Goal: Transaction & Acquisition: Purchase product/service

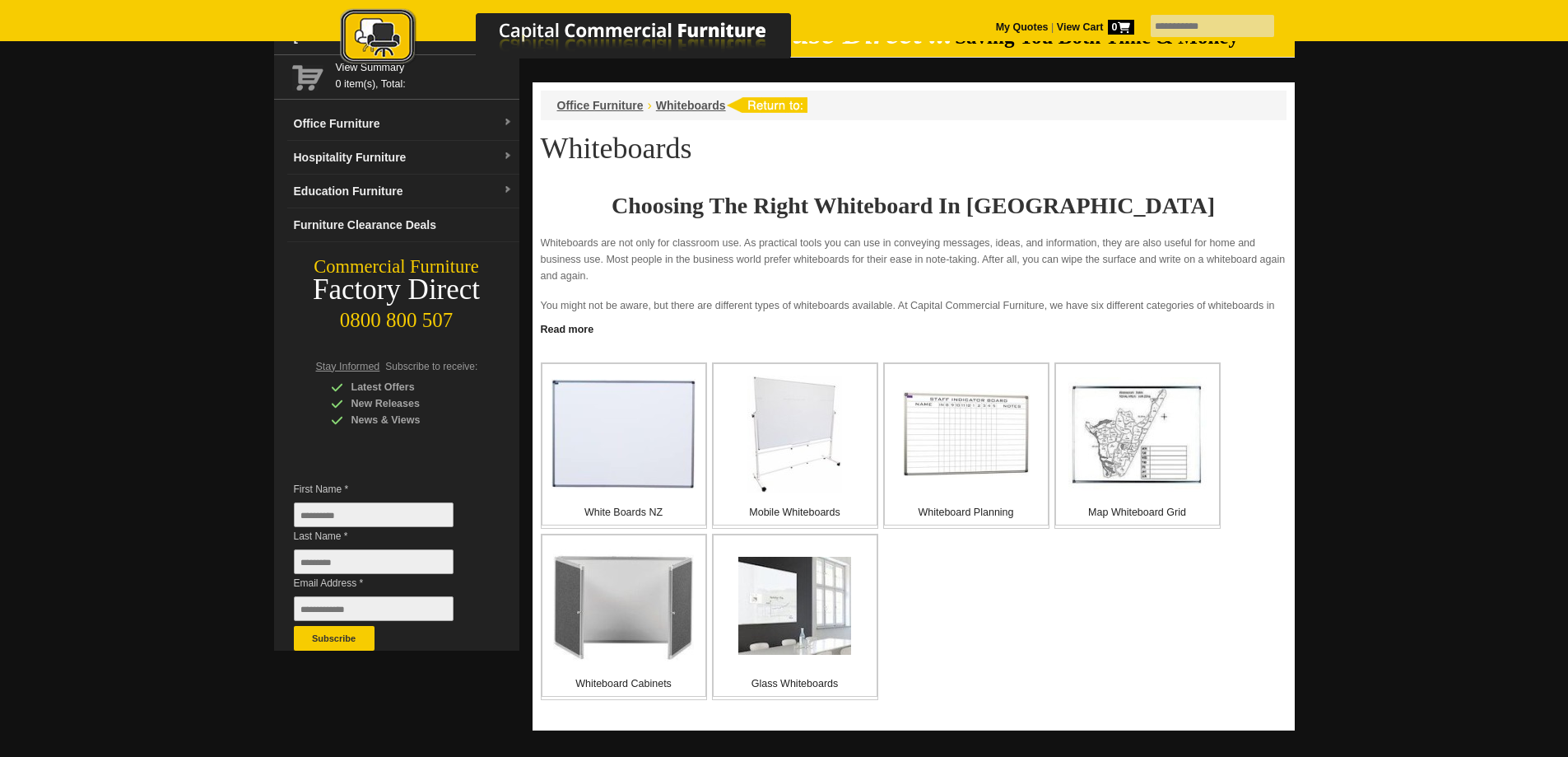
scroll to position [164, 0]
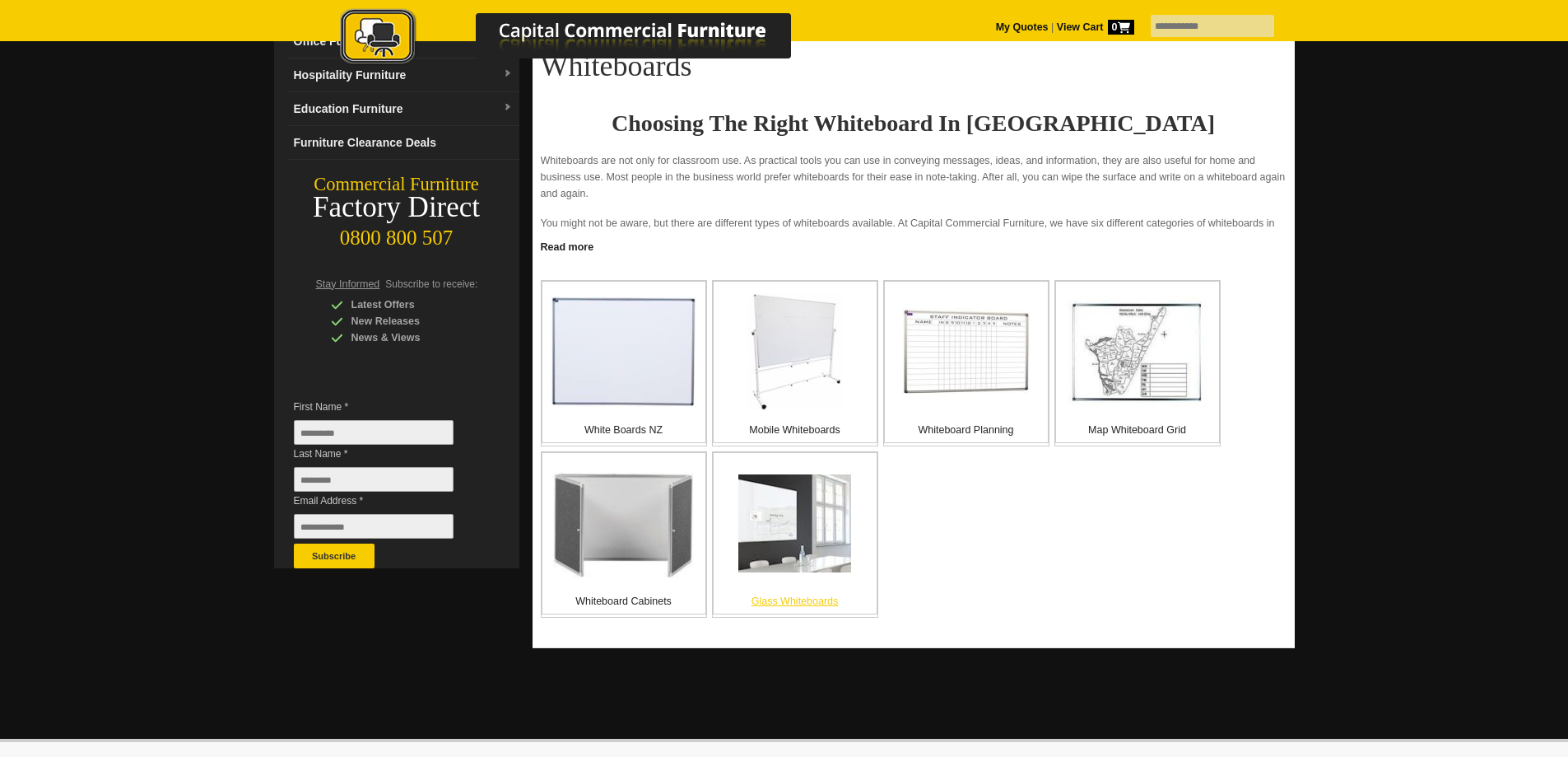
click at [813, 513] on img at bounding box center [795, 522] width 113 height 98
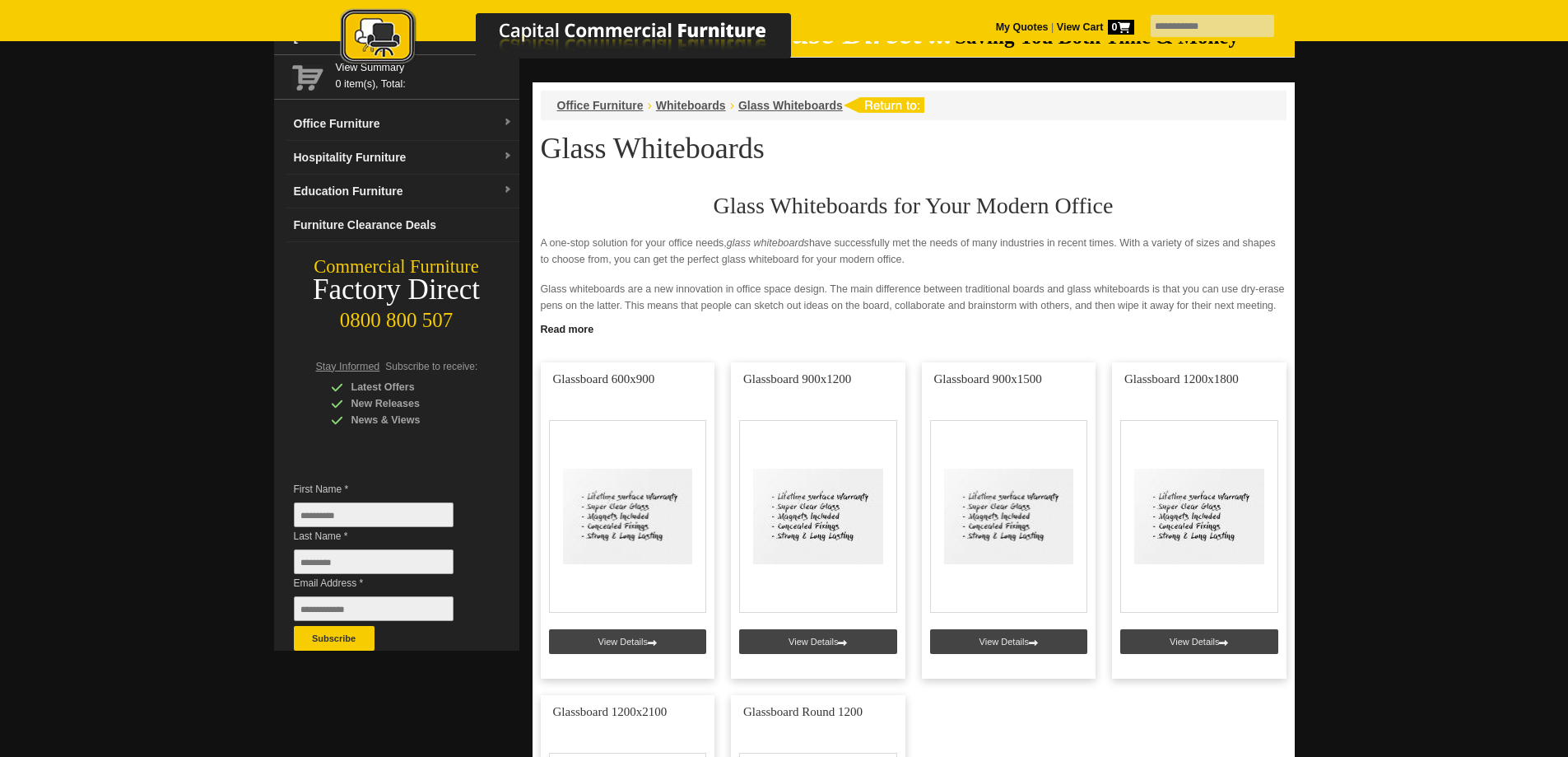
scroll to position [164, 0]
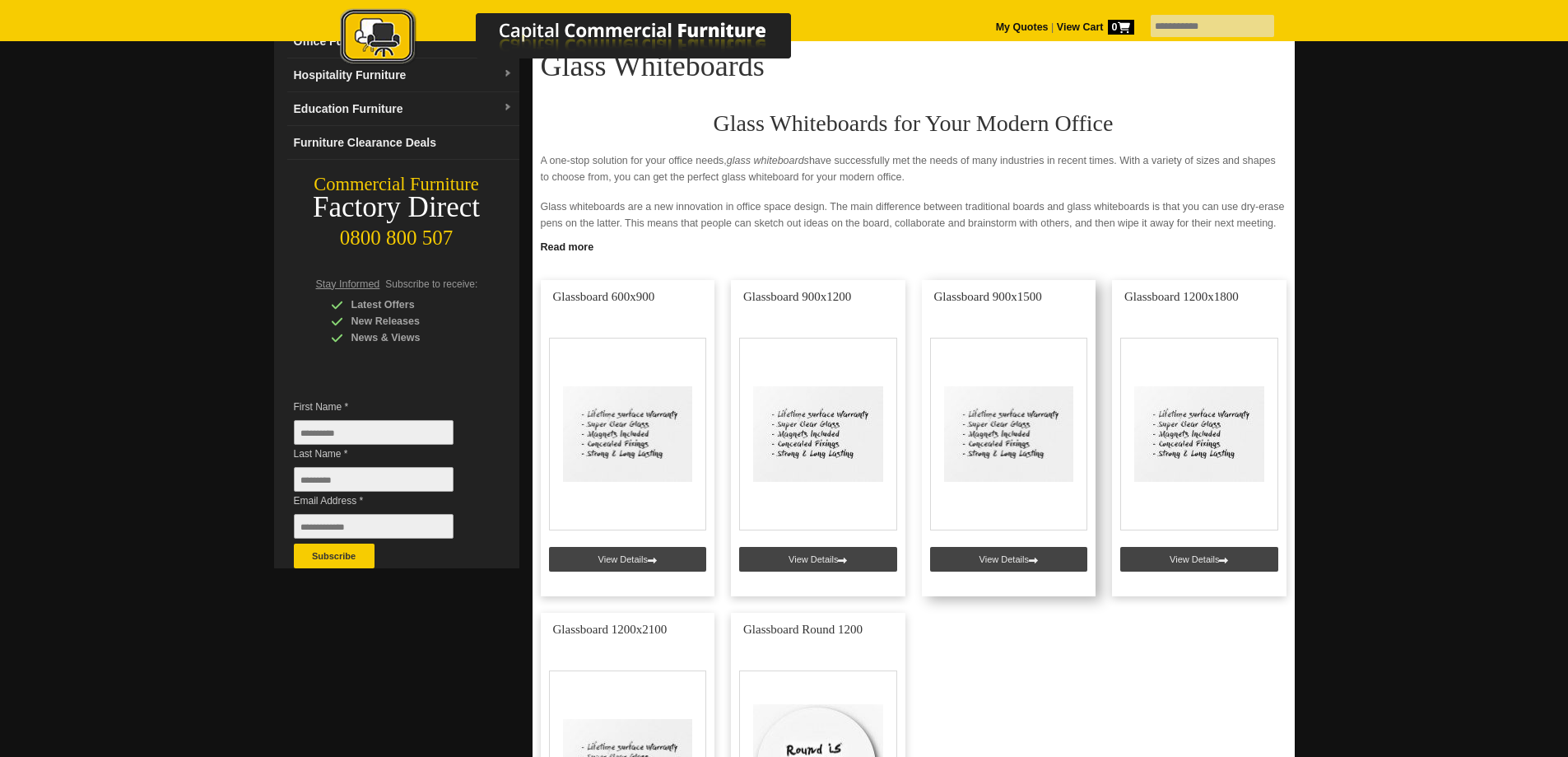
click at [1005, 554] on link at bounding box center [1009, 438] width 174 height 316
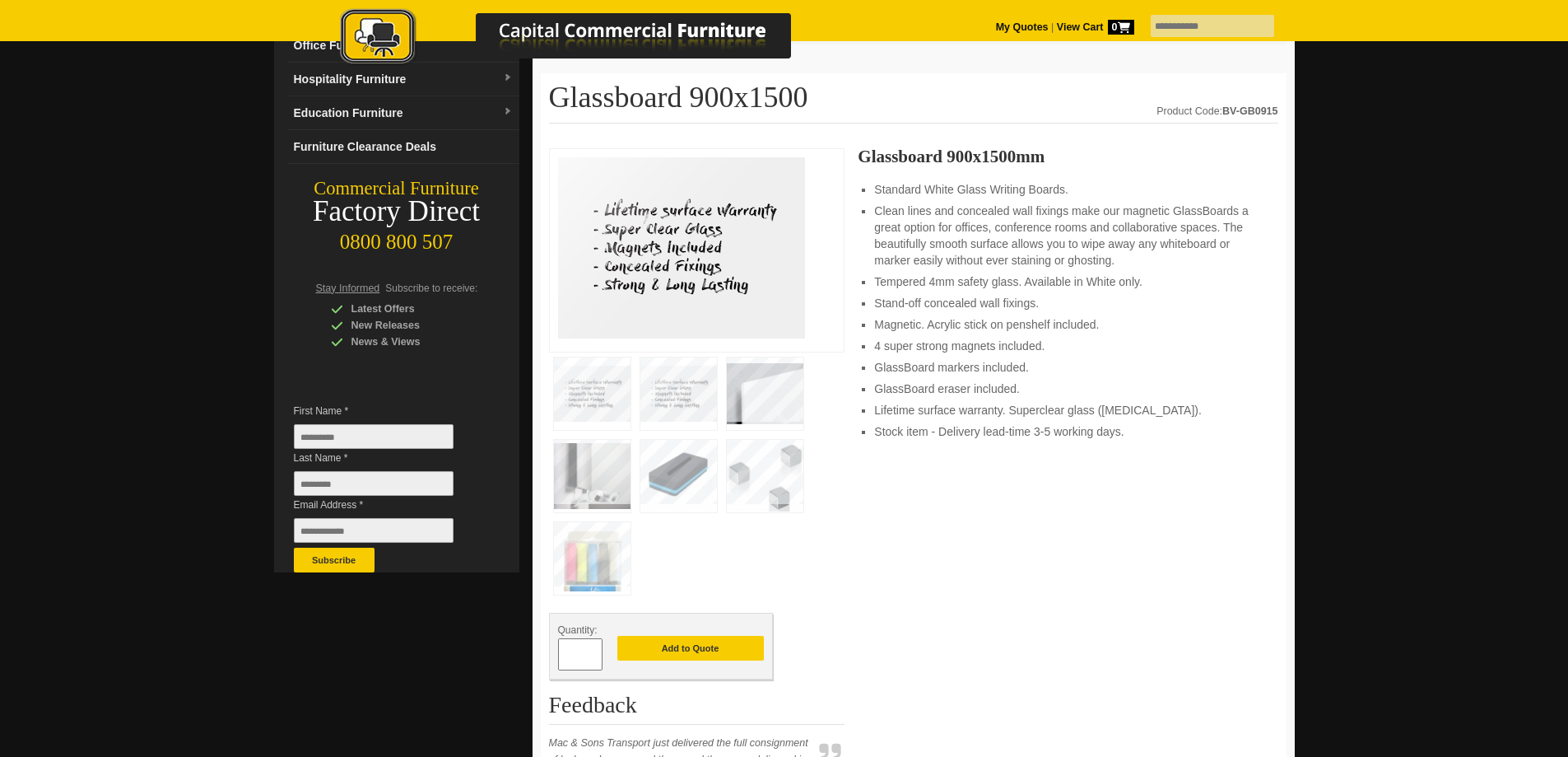
scroll to position [164, 0]
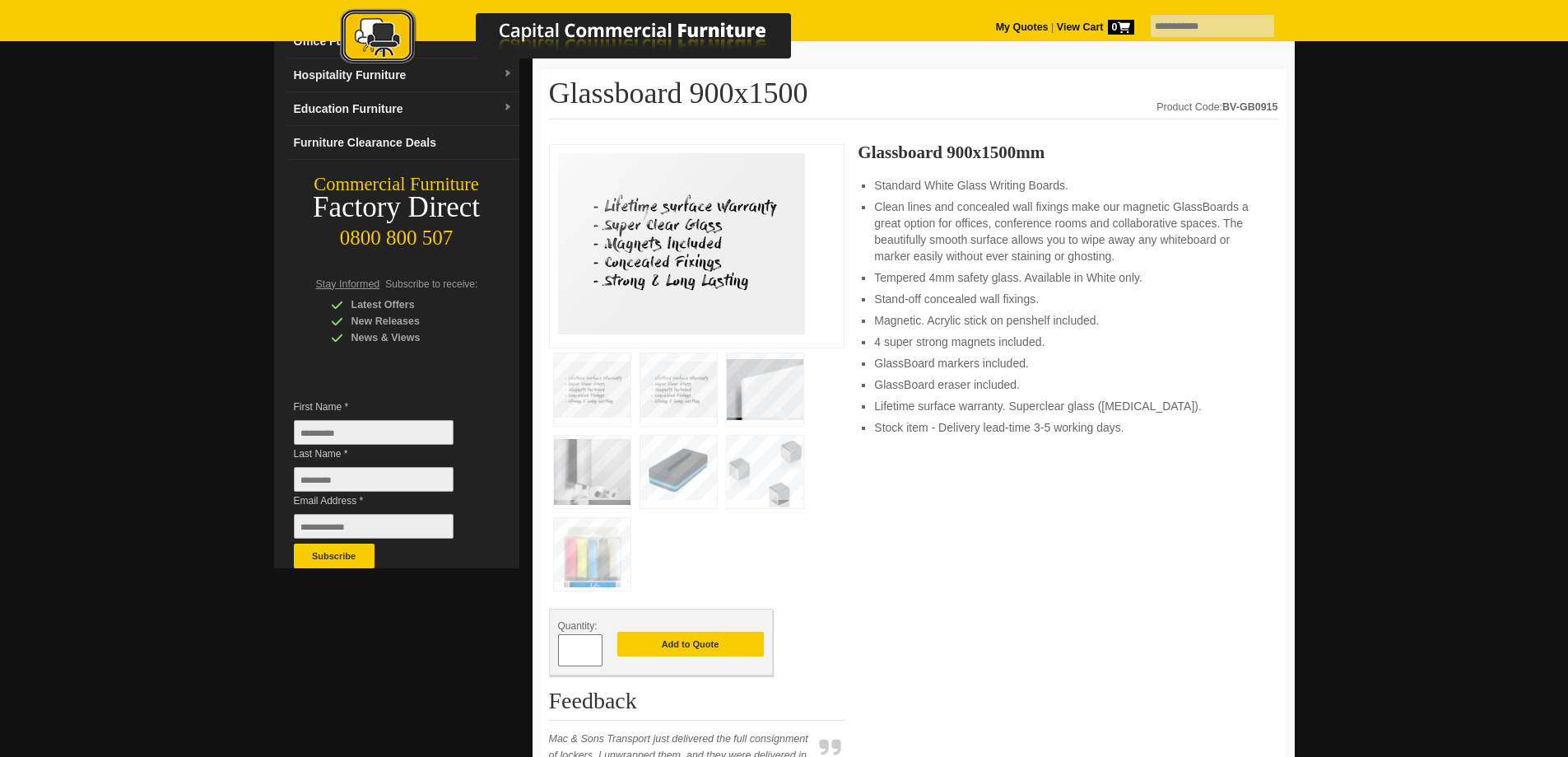
click at [749, 473] on img at bounding box center [765, 471] width 77 height 72
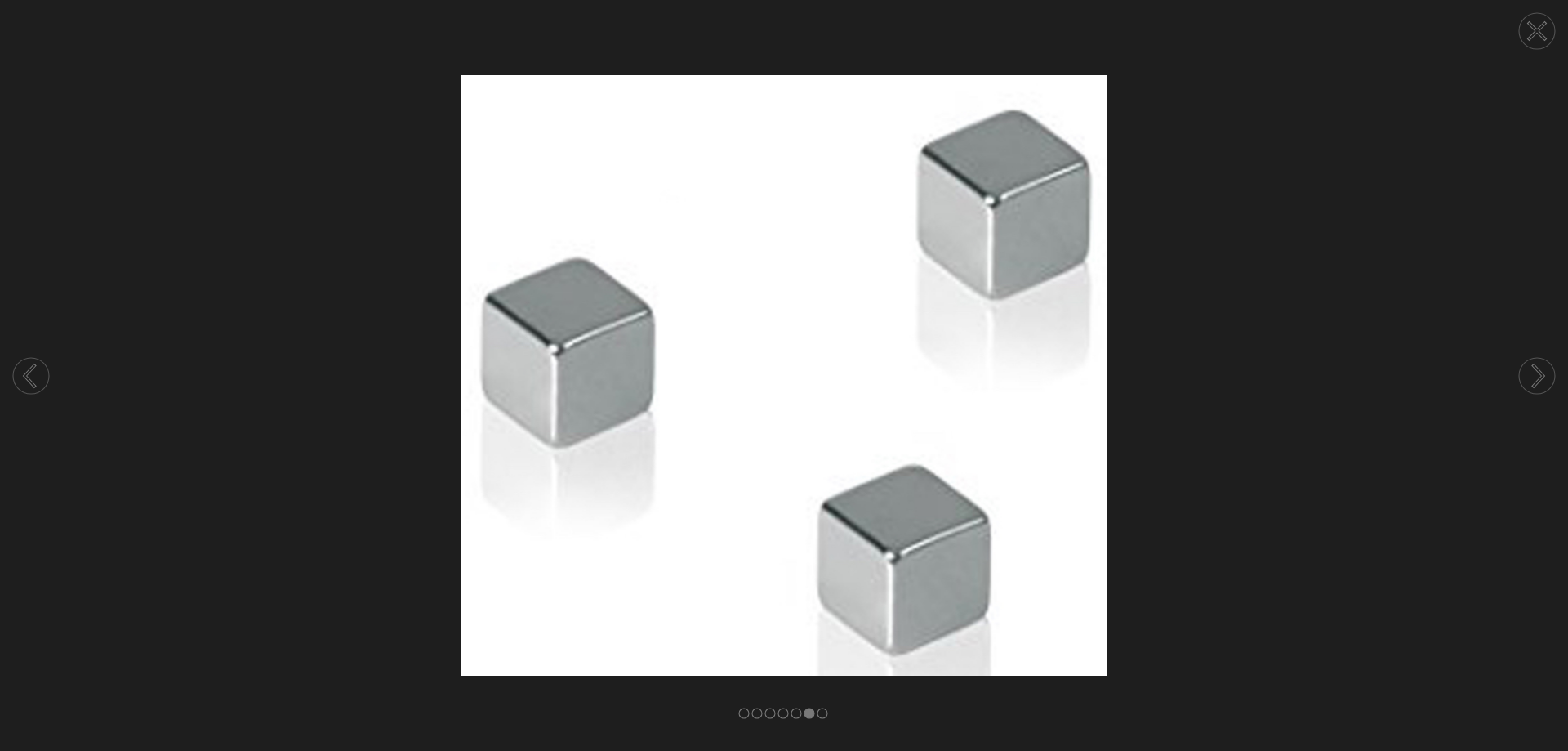
click at [1533, 370] on circle at bounding box center [1537, 376] width 36 height 36
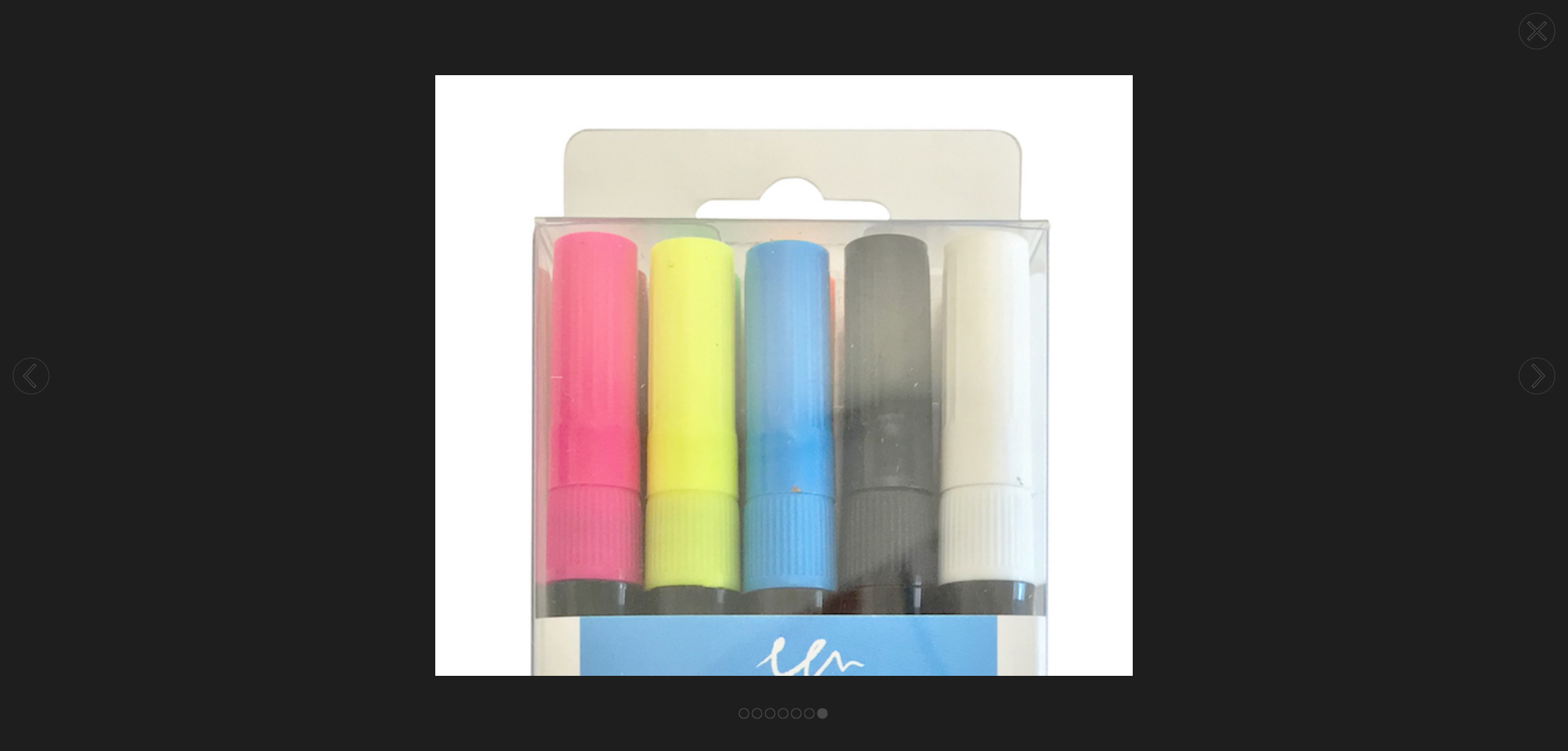
click at [1533, 370] on circle at bounding box center [1537, 376] width 36 height 36
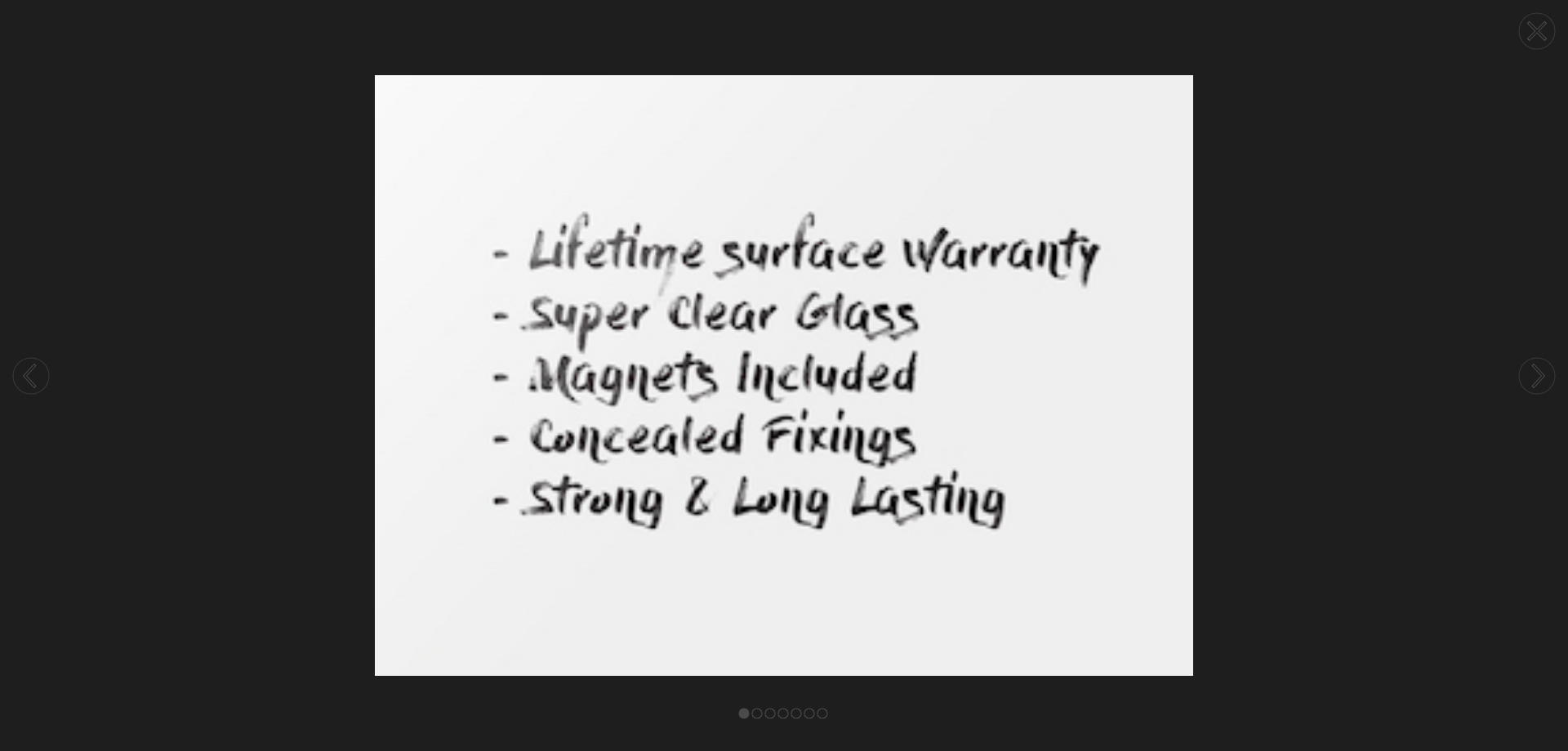
click at [1533, 370] on circle at bounding box center [1537, 376] width 36 height 36
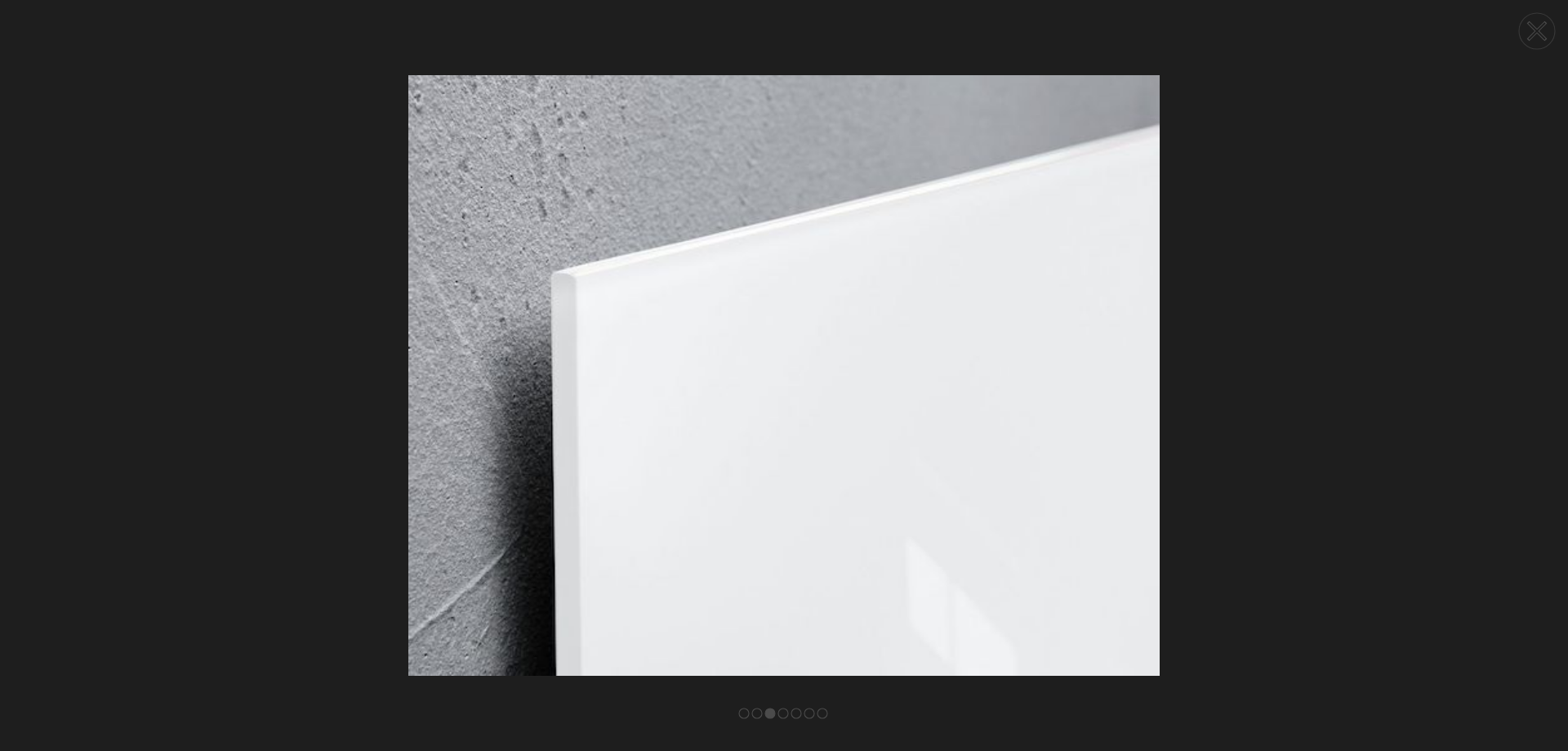
click at [1533, 370] on circle at bounding box center [1537, 376] width 36 height 36
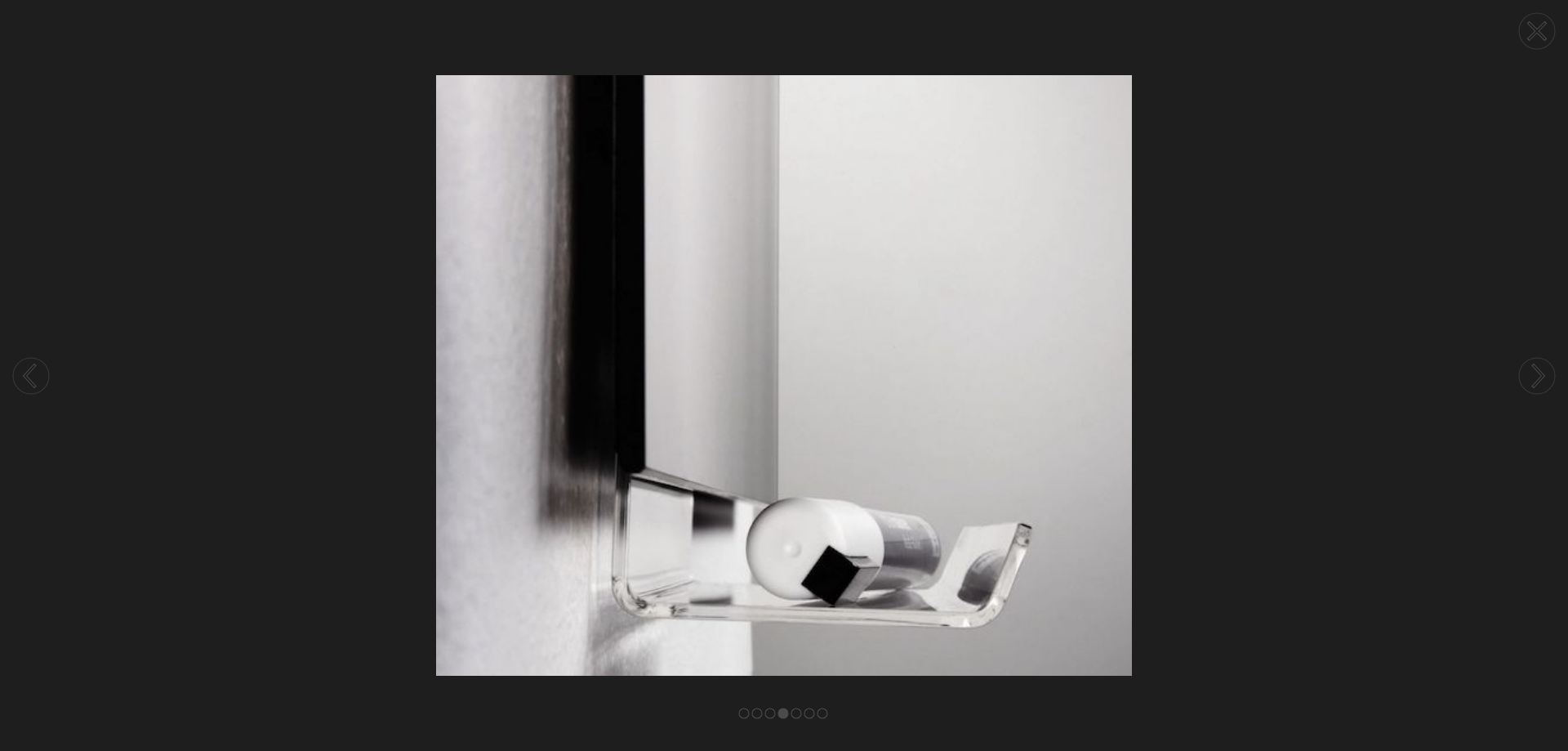
click at [1533, 370] on circle at bounding box center [1537, 376] width 36 height 36
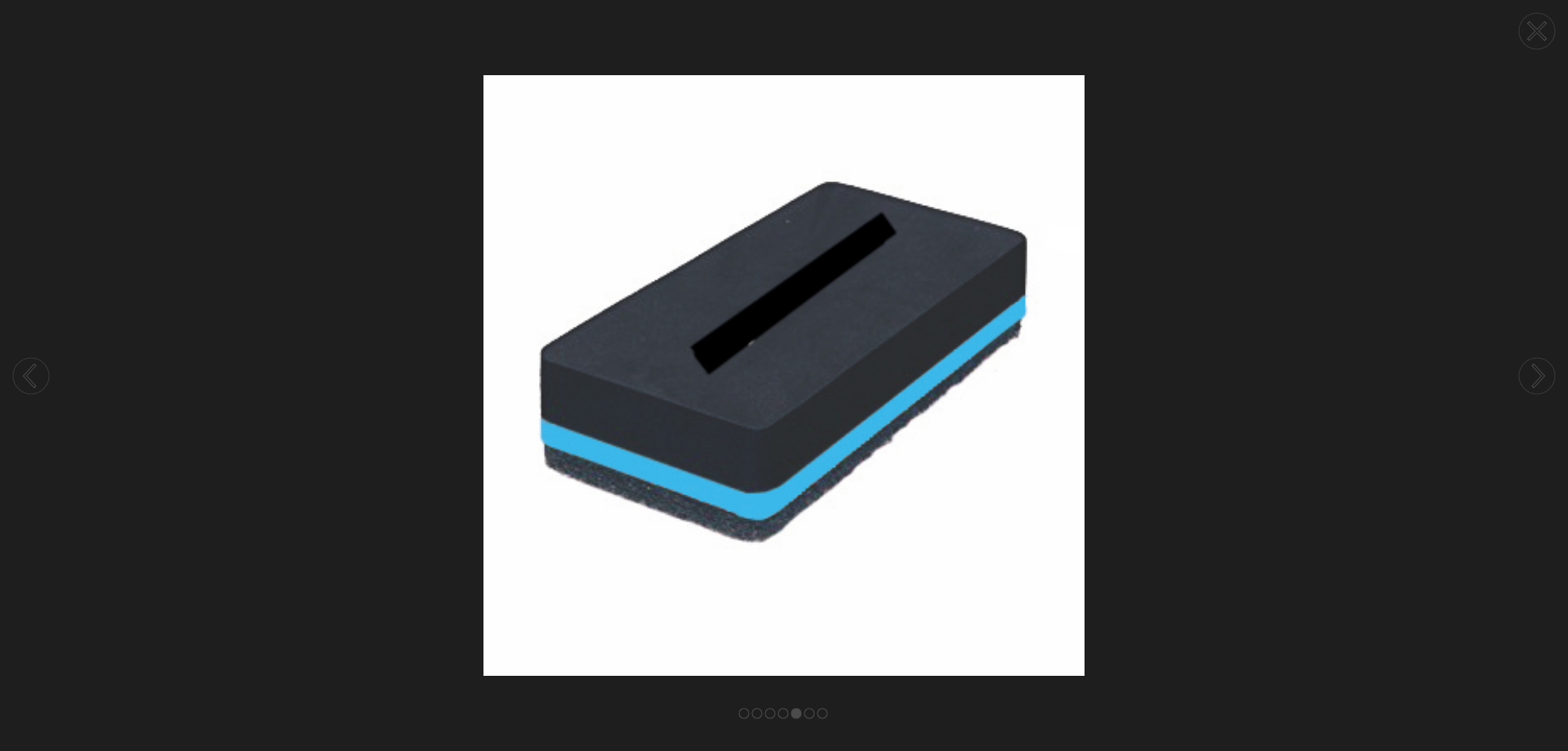
click at [1533, 370] on circle at bounding box center [1537, 376] width 36 height 36
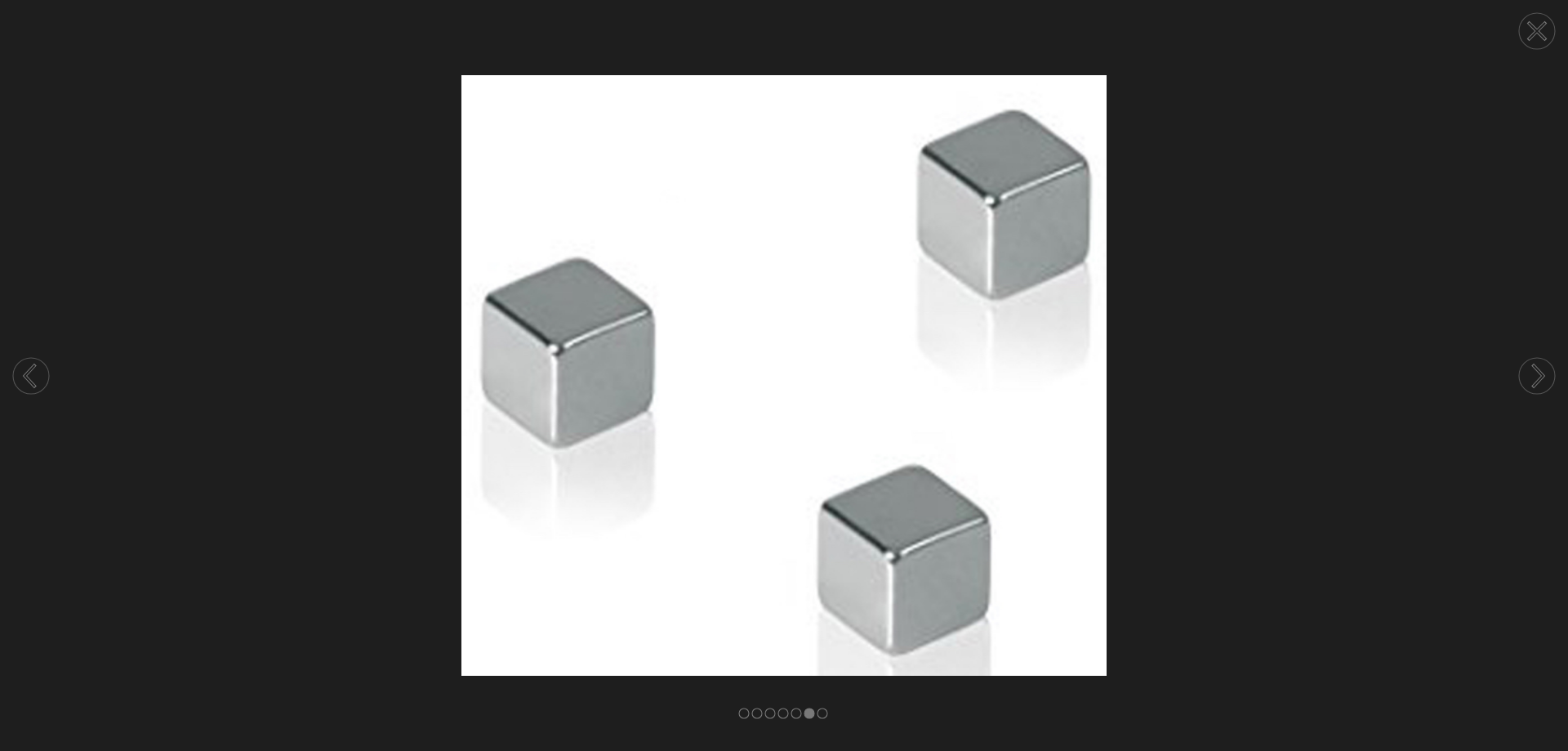
click at [1533, 370] on circle at bounding box center [1537, 376] width 36 height 36
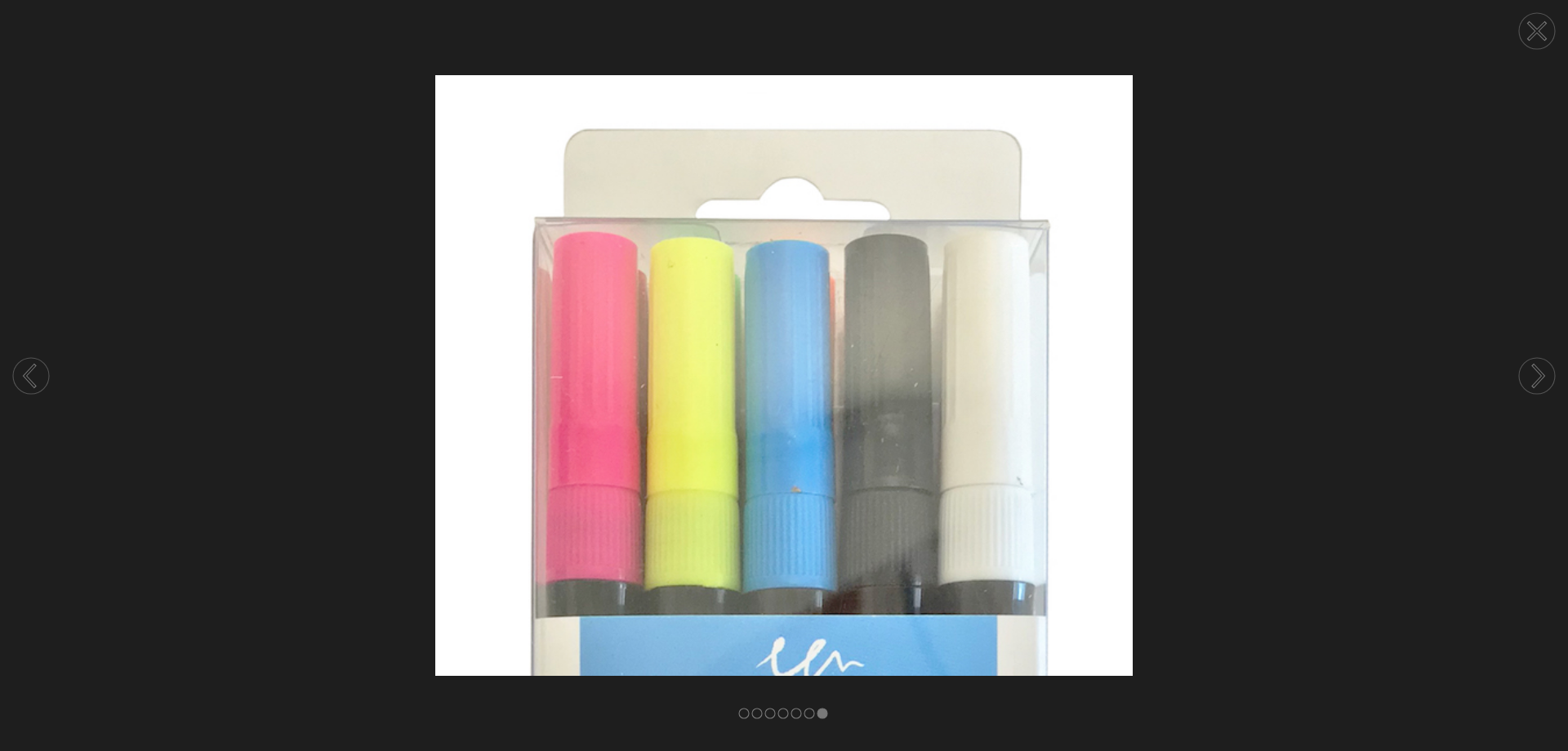
click at [1533, 370] on circle at bounding box center [1537, 376] width 36 height 36
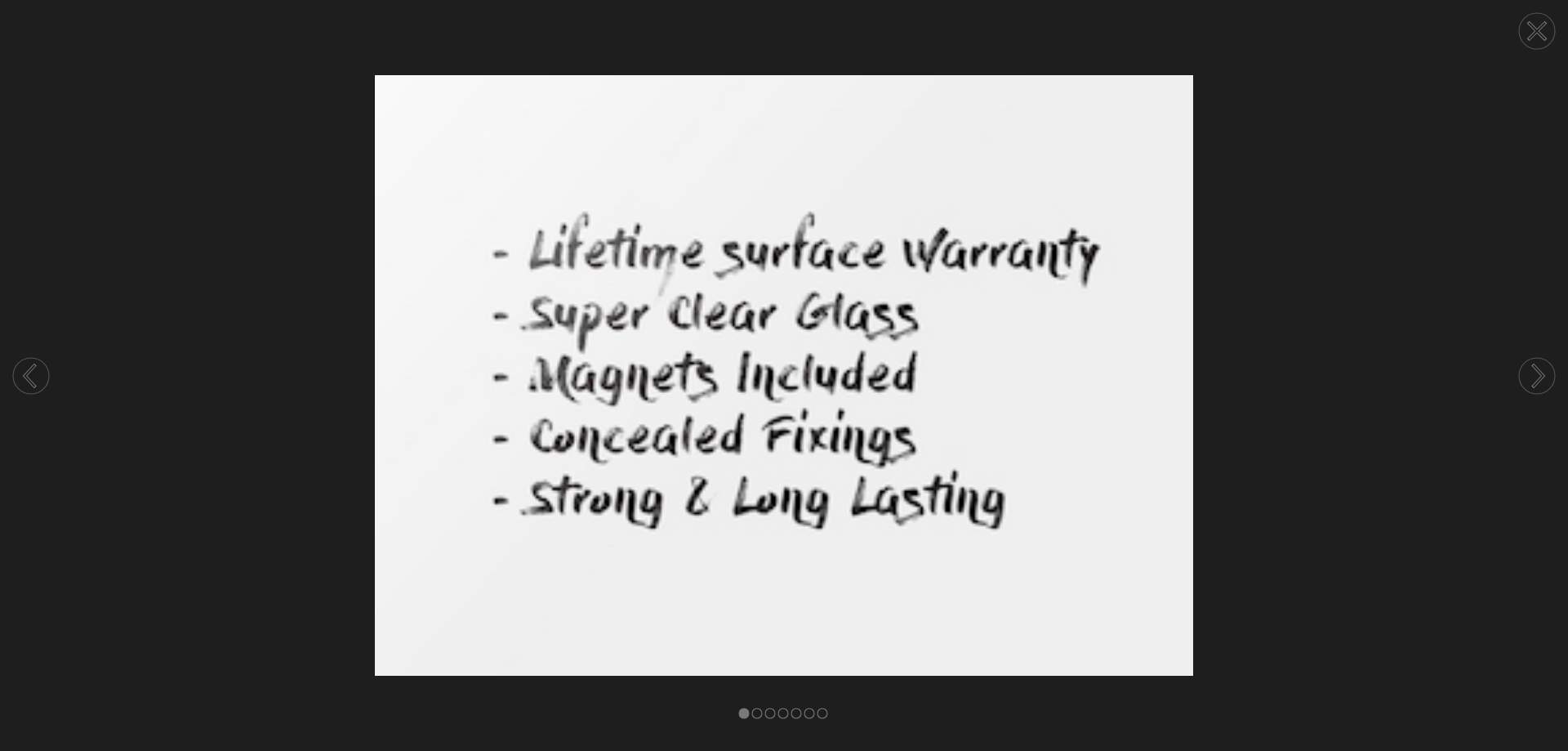
click at [1539, 30] on icon at bounding box center [1537, 31] width 63 height 63
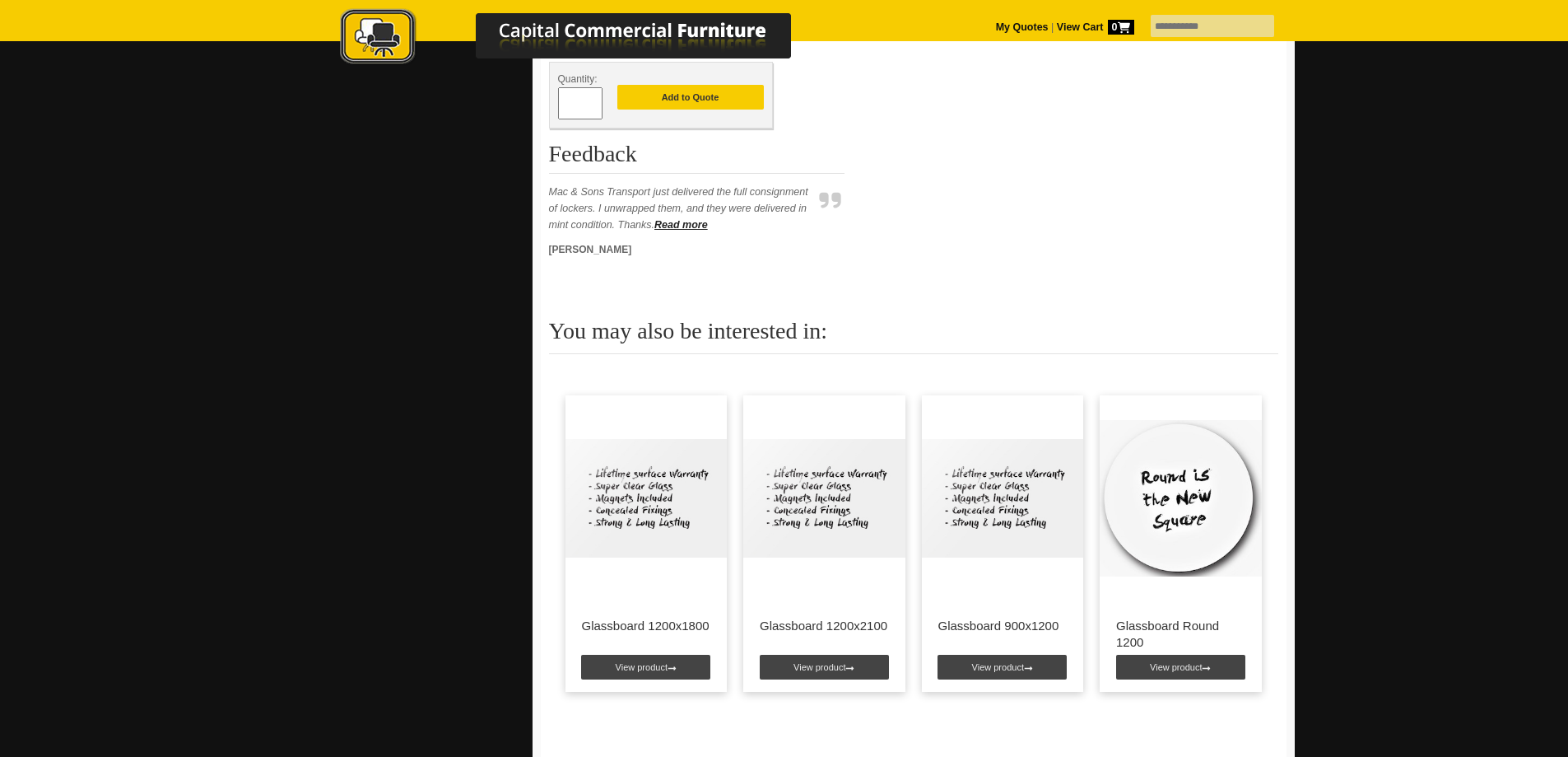
scroll to position [412, 0]
